Goal: Contribute content

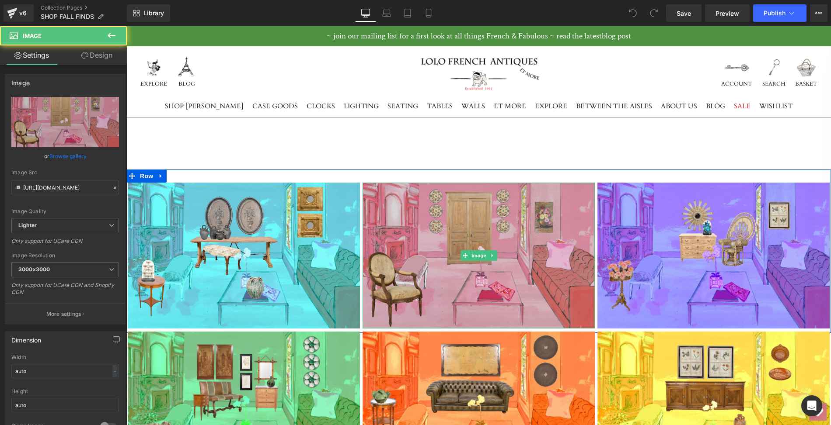
click at [445, 276] on img at bounding box center [478, 256] width 232 height 146
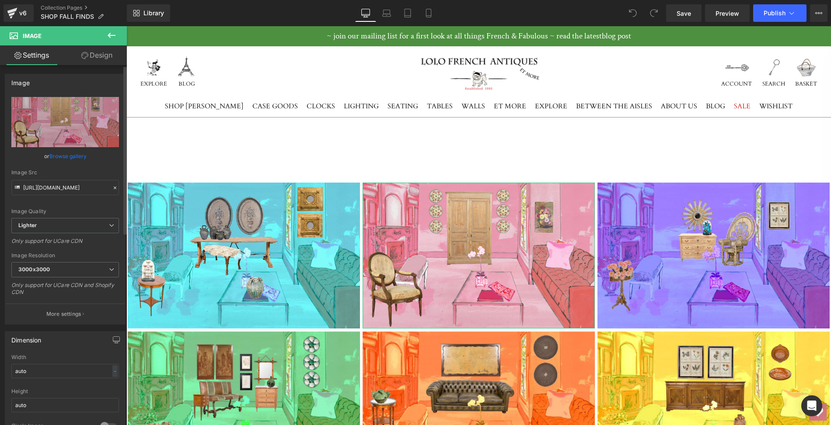
click at [58, 156] on link "Browse gallery" at bounding box center [67, 156] width 37 height 15
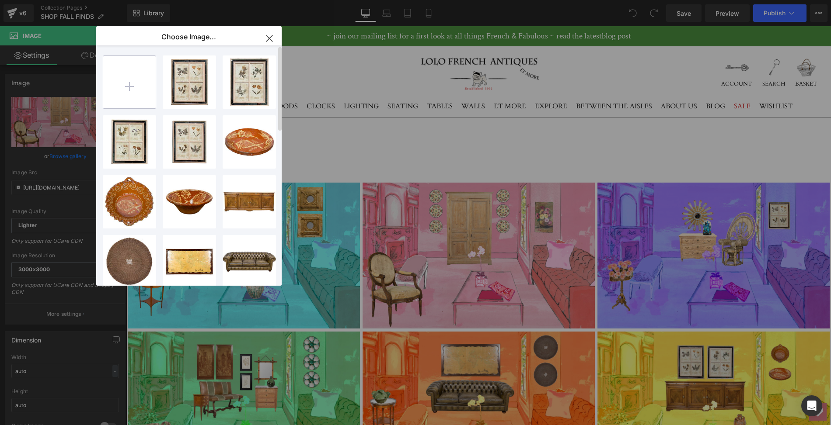
click at [129, 83] on input "file" at bounding box center [129, 82] width 52 height 52
click at [129, 87] on input "file" at bounding box center [129, 82] width 52 height 52
type input "C:\fakepath\[DOMAIN_NAME] Room.Fall Finds.HOME.Final.png"
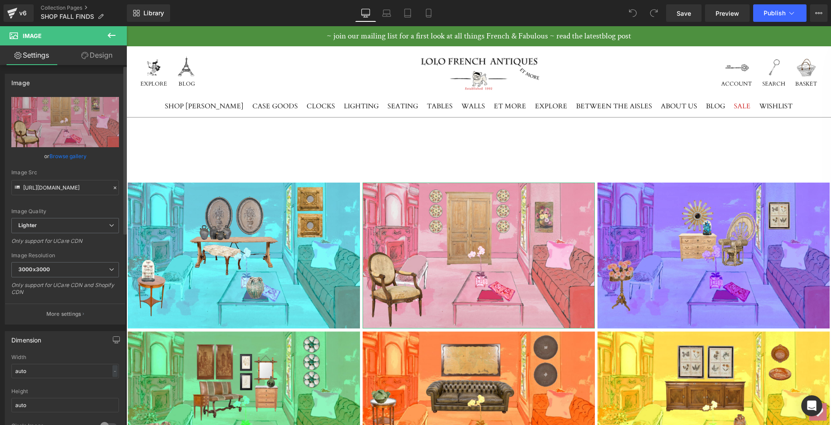
click at [83, 156] on link "Browse gallery" at bounding box center [67, 156] width 37 height 15
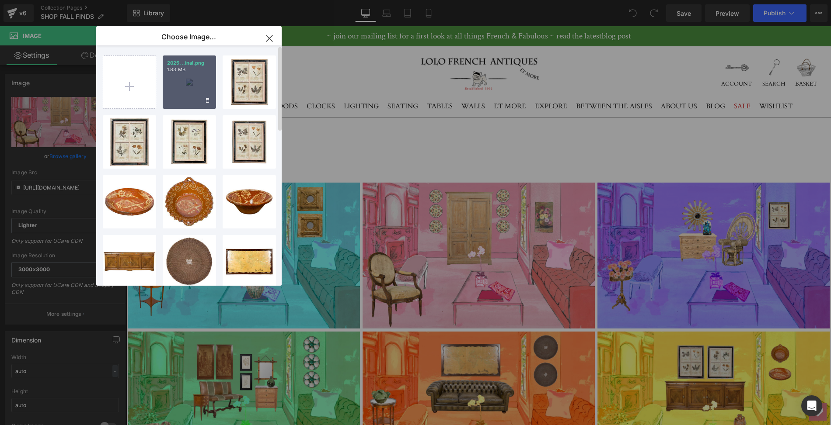
click at [190, 77] on div "2025...inal.png 1.83 MB" at bounding box center [189, 82] width 53 height 53
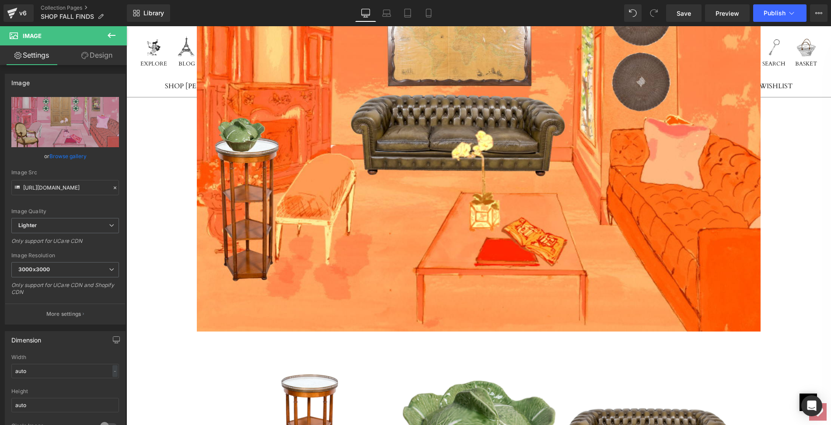
scroll to position [5526, 0]
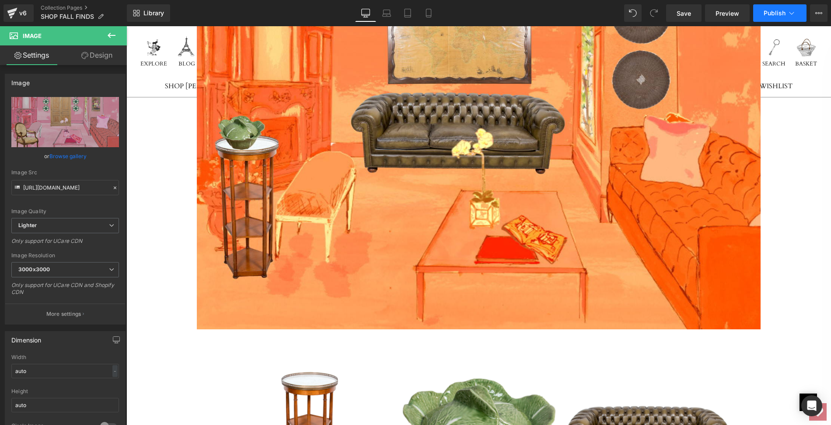
click at [770, 12] on span "Publish" at bounding box center [774, 13] width 22 height 7
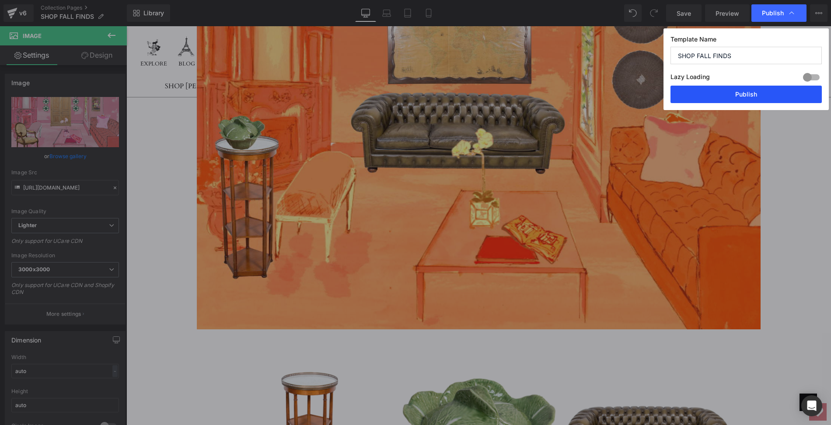
click at [748, 92] on button "Publish" at bounding box center [745, 94] width 151 height 17
